Goal: Book appointment/travel/reservation

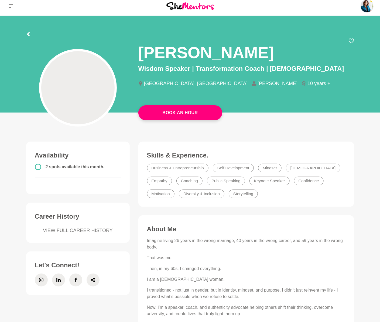
scroll to position [3, 0]
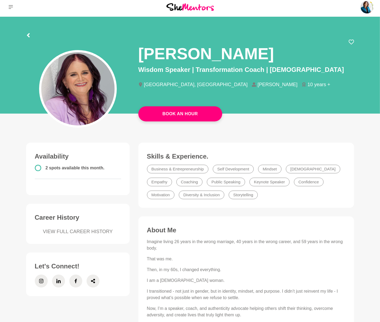
click at [80, 86] on img at bounding box center [77, 88] width 73 height 73
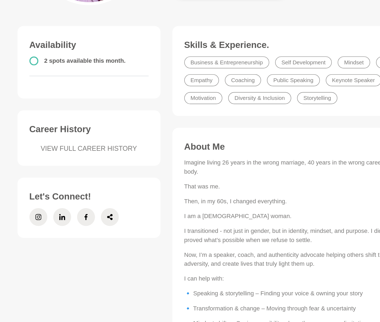
scroll to position [126, 0]
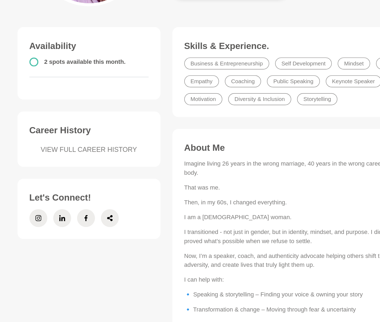
click at [75, 107] on link "VIEW FULL CAREER HISTORY" at bounding box center [78, 108] width 86 height 7
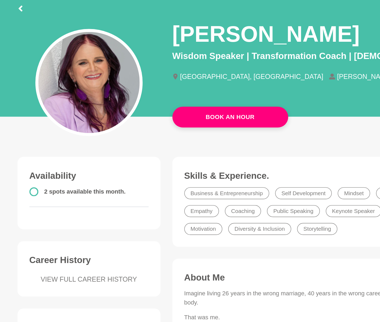
scroll to position [30, 0]
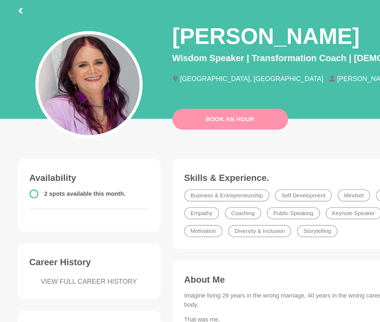
click at [174, 87] on link "Book An Hour" at bounding box center [180, 86] width 84 height 15
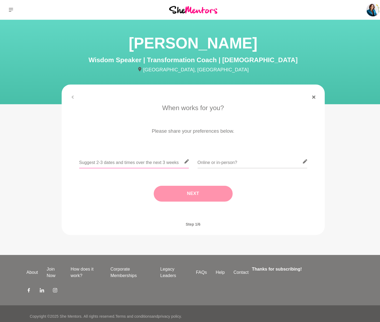
click at [113, 160] on input "text" at bounding box center [132, 159] width 108 height 13
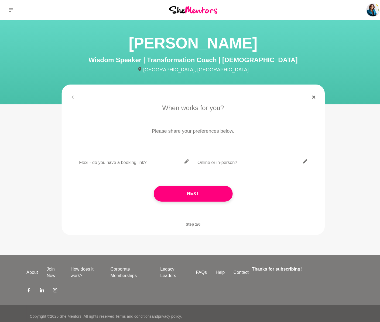
type input "Flexi - do you have a booking link?"
click at [215, 164] on input "text" at bounding box center [248, 159] width 108 height 13
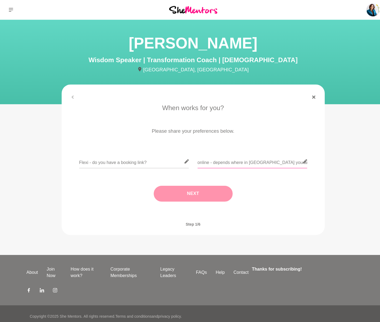
type input "online - depends where in [GEOGRAPHIC_DATA] you are"
click at [181, 195] on button "Next" at bounding box center [190, 191] width 78 height 16
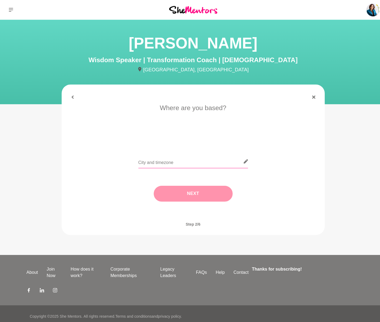
click at [174, 161] on input "text" at bounding box center [190, 159] width 108 height 13
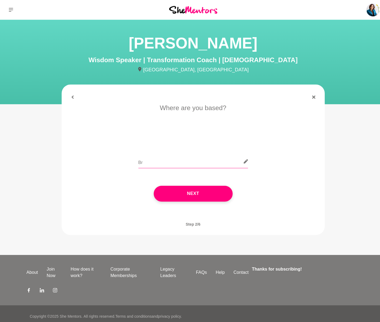
type input "B"
click at [135, 160] on div "[GEOGRAPHIC_DATA] 4503 (Qld)" at bounding box center [190, 163] width 244 height 20
click at [139, 160] on input "[GEOGRAPHIC_DATA] 4503 (Qld)" at bounding box center [190, 159] width 108 height 13
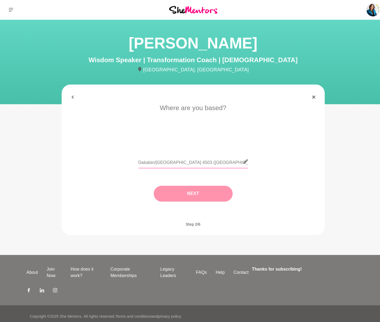
type input "Dakabin/[GEOGRAPHIC_DATA] 4503 ([GEOGRAPHIC_DATA])"
click at [185, 191] on button "Next" at bounding box center [190, 191] width 78 height 16
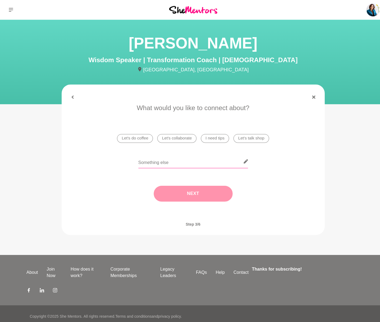
click at [172, 161] on input "text" at bounding box center [190, 159] width 108 height 13
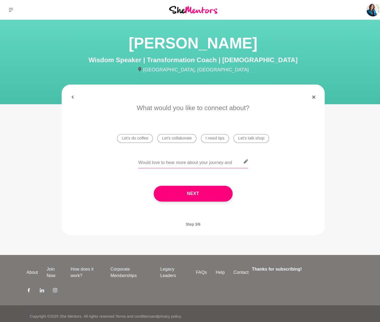
drag, startPoint x: 233, startPoint y: 160, endPoint x: 224, endPoint y: 159, distance: 8.9
click at [224, 159] on input "Would love to hear more about your journey and" at bounding box center [190, 159] width 108 height 13
type input "Would love to hear more about your journey in becoming a speaker."
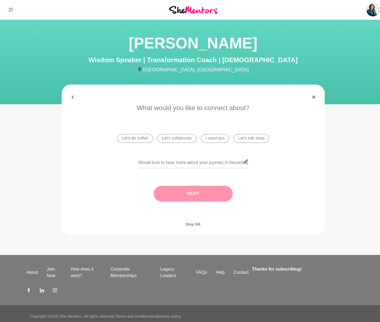
click at [193, 187] on button "Next" at bounding box center [190, 191] width 78 height 16
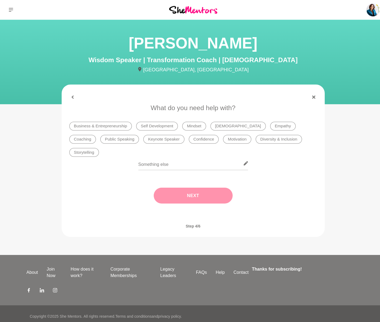
click at [141, 141] on li "Keynote Speaker" at bounding box center [161, 137] width 40 height 9
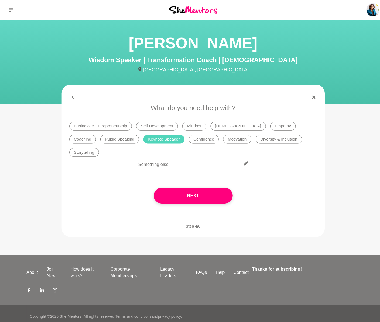
click at [99, 141] on li "Public Speaking" at bounding box center [118, 137] width 38 height 9
click at [97, 146] on li "Storytelling" at bounding box center [82, 150] width 29 height 9
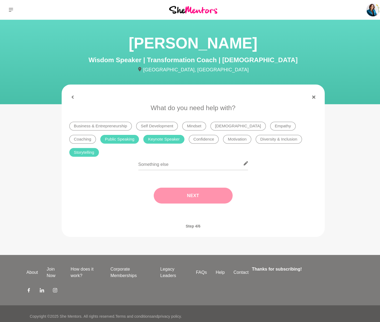
click at [188, 196] on button "Next" at bounding box center [190, 193] width 78 height 16
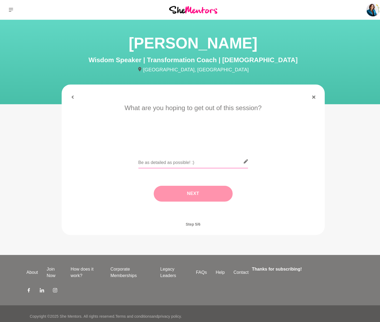
click at [177, 161] on input "text" at bounding box center [190, 159] width 108 height 13
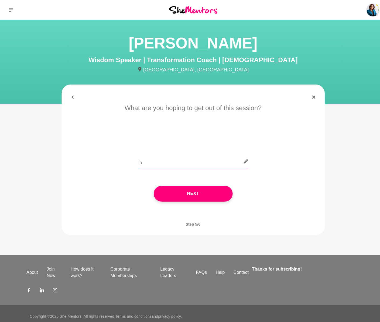
type input "I"
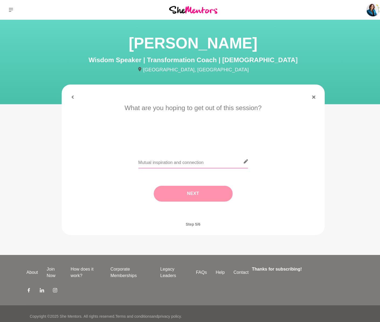
type input "Mutual inspiration and connection"
click at [174, 192] on button "Next" at bounding box center [190, 191] width 78 height 16
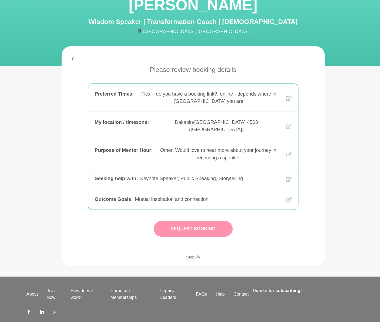
scroll to position [34, 0]
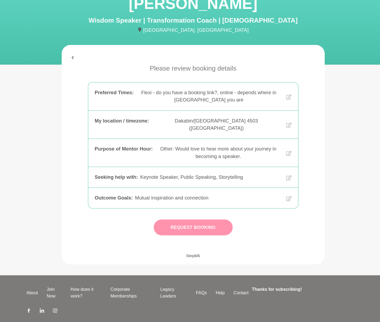
click at [179, 222] on button "Request Booking" at bounding box center [190, 230] width 78 height 16
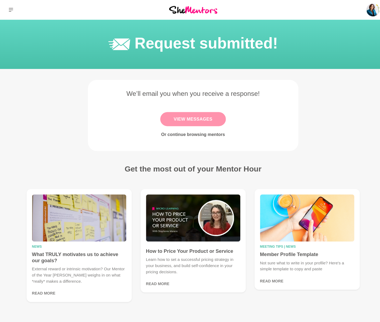
click at [183, 116] on link "View Messages" at bounding box center [190, 117] width 64 height 14
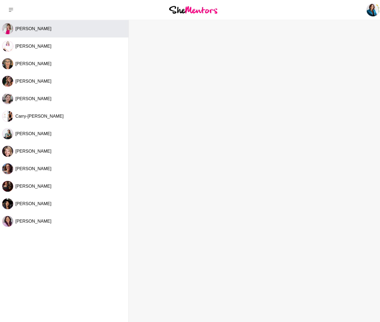
click at [57, 32] on button "[PERSON_NAME]" at bounding box center [63, 28] width 126 height 17
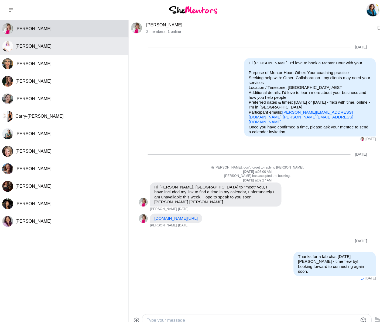
click at [60, 44] on div "[PERSON_NAME]" at bounding box center [69, 45] width 109 height 5
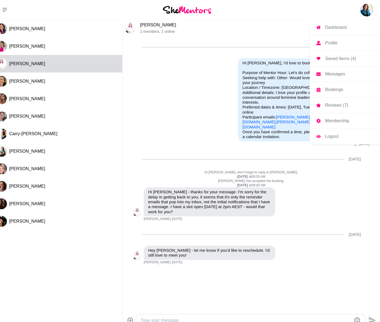
click at [341, 28] on p "Dashboard" at bounding box center [336, 27] width 21 height 4
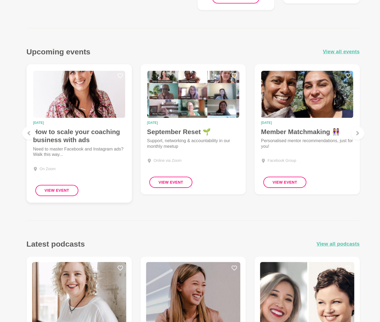
scroll to position [496, 0]
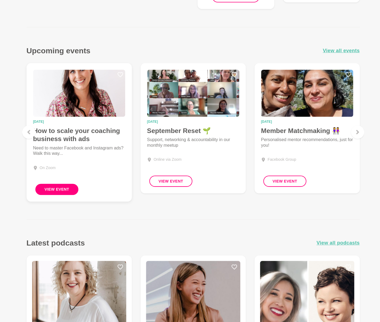
click at [55, 186] on button "View Event" at bounding box center [56, 191] width 43 height 11
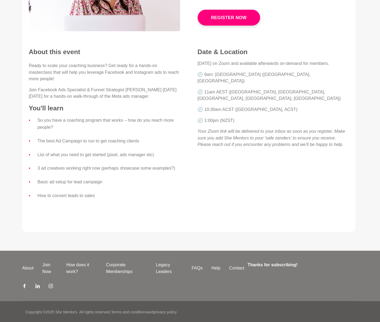
scroll to position [103, 0]
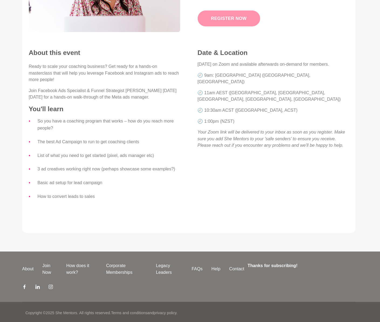
click at [217, 19] on link "Register Now" at bounding box center [229, 23] width 61 height 16
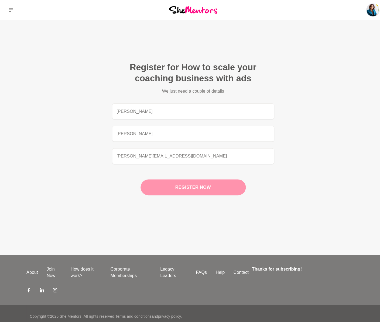
click at [195, 183] on button "Register now" at bounding box center [189, 185] width 103 height 16
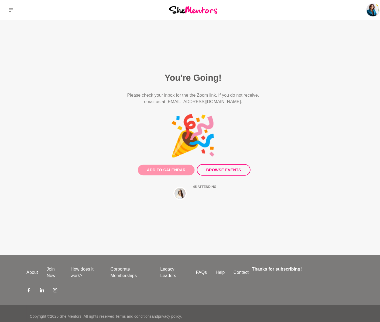
click at [178, 165] on button "Add to Calendar" at bounding box center [164, 167] width 56 height 11
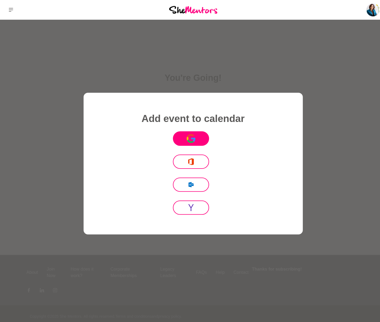
click at [185, 139] on icon at bounding box center [187, 139] width 7 height 4
click at [250, 53] on div at bounding box center [190, 161] width 380 height 322
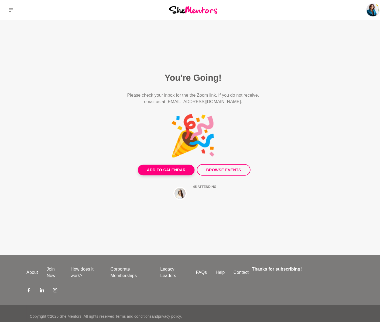
click at [12, 13] on button at bounding box center [11, 9] width 22 height 19
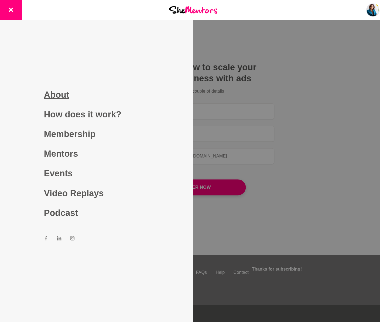
click at [57, 94] on link "About" at bounding box center [94, 93] width 103 height 19
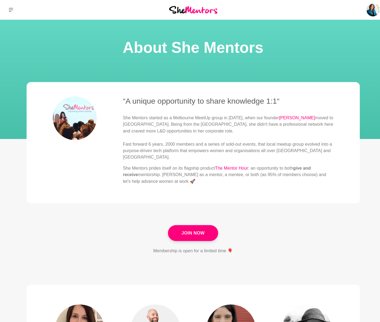
click at [6, 11] on button at bounding box center [11, 9] width 22 height 19
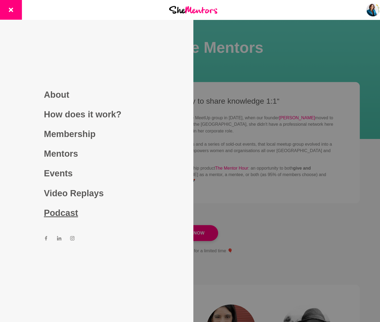
click at [75, 209] on link "Podcast" at bounding box center [94, 209] width 103 height 19
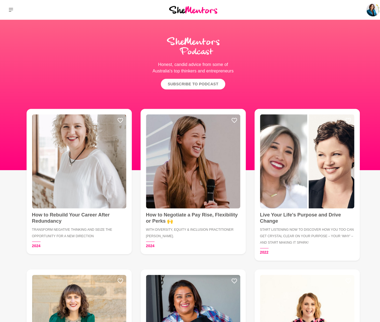
click at [180, 85] on link "Subscribe to Podcast" at bounding box center [189, 83] width 63 height 11
click at [11, 11] on icon at bounding box center [11, 10] width 4 height 4
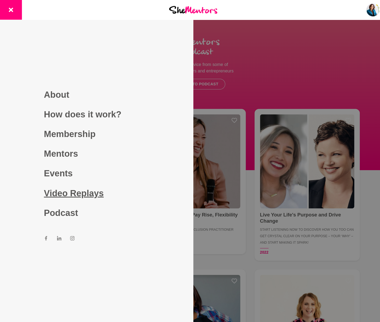
click at [84, 188] on link "Video Replays" at bounding box center [94, 190] width 103 height 19
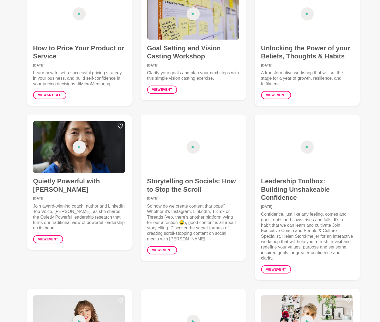
scroll to position [317, 0]
